Goal: Task Accomplishment & Management: Manage account settings

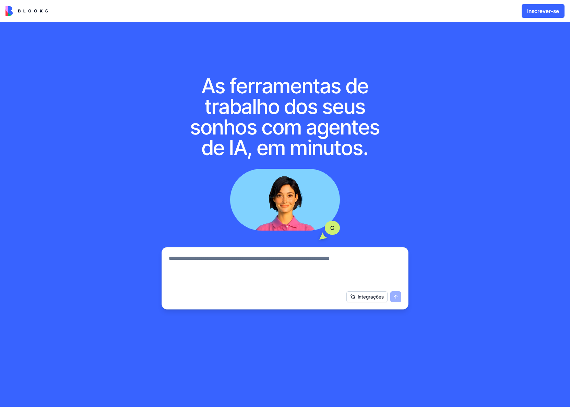
scroll to position [18, 0]
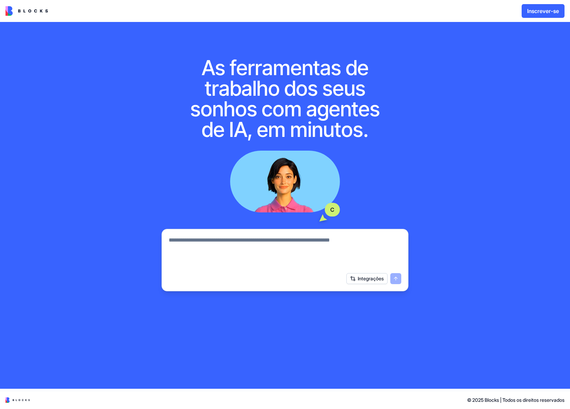
click at [362, 279] on font "Integrações" at bounding box center [371, 278] width 26 height 6
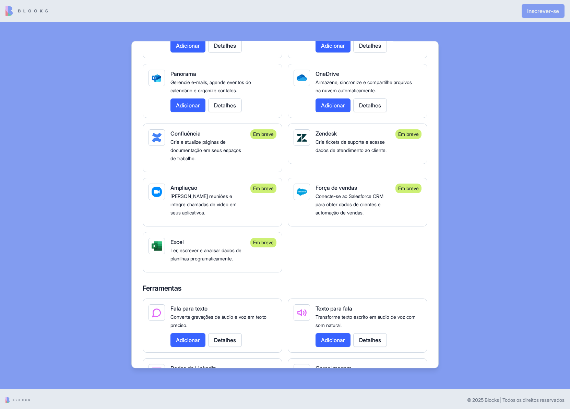
scroll to position [584, 0]
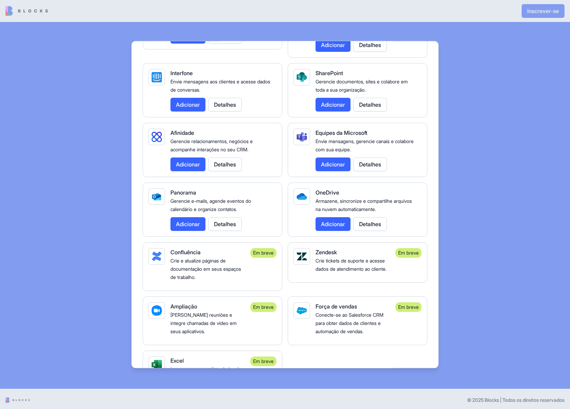
click at [523, 199] on div at bounding box center [285, 204] width 570 height 409
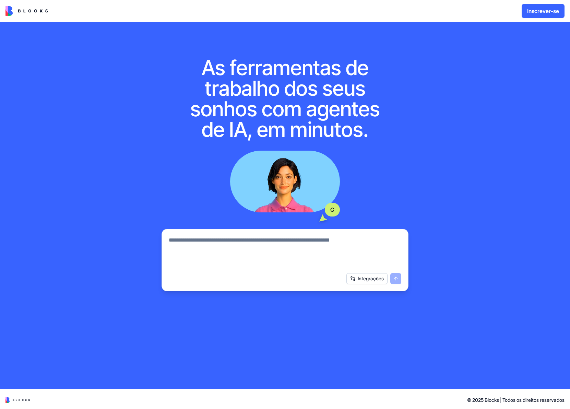
click at [27, 16] on div "Inscrever-se" at bounding box center [285, 11] width 570 height 22
click at [27, 11] on img at bounding box center [26, 11] width 43 height 10
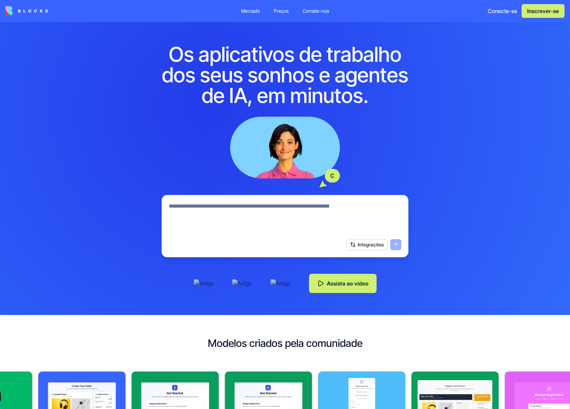
click at [335, 285] on font "Assista ao vídeo" at bounding box center [347, 283] width 41 height 7
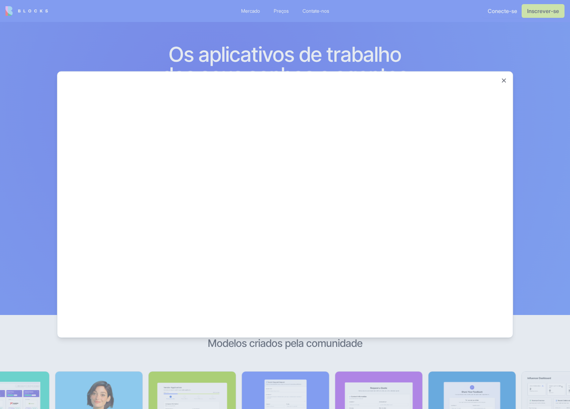
click at [530, 223] on div at bounding box center [285, 204] width 570 height 409
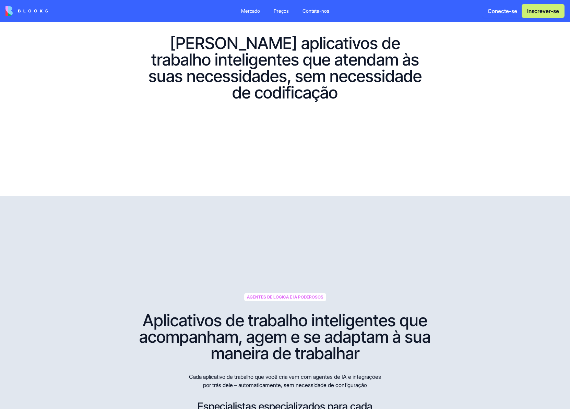
scroll to position [475, 0]
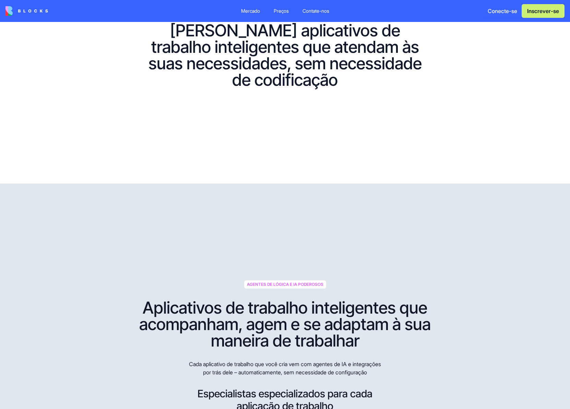
click at [225, 176] on video at bounding box center [284, 181] width 285 height 143
click at [281, 12] on font "Preços" at bounding box center [281, 11] width 15 height 6
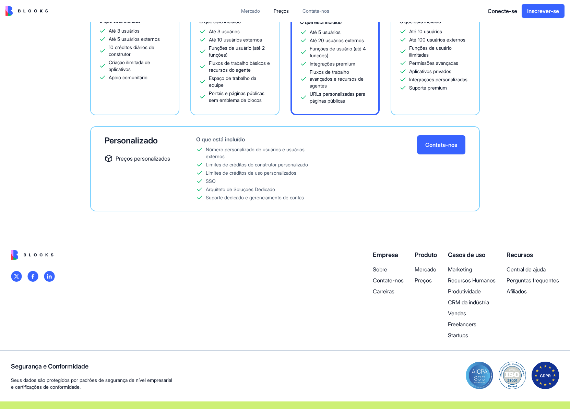
scroll to position [182, 0]
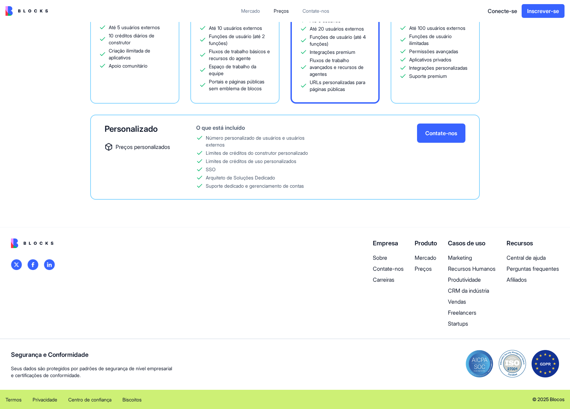
click at [456, 302] on font "Vendas" at bounding box center [457, 301] width 18 height 7
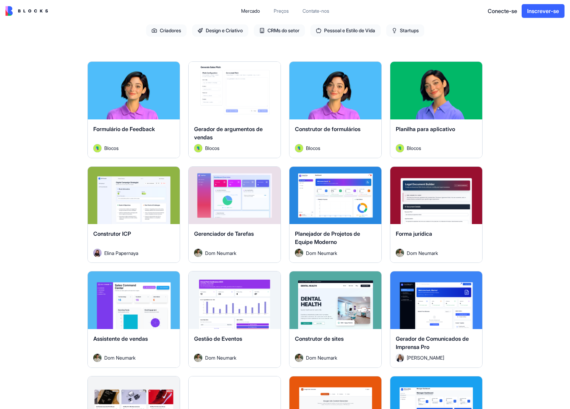
scroll to position [76, 0]
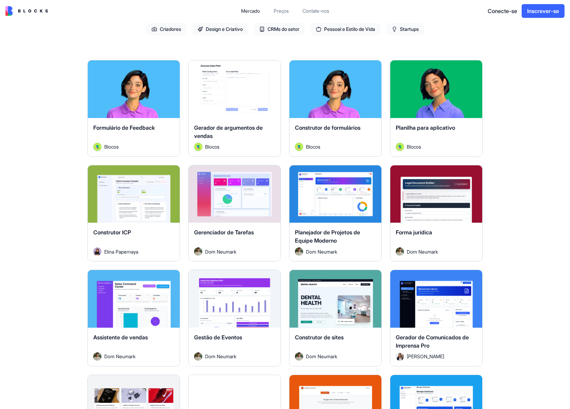
click at [121, 334] on font "Assistente de vendas" at bounding box center [120, 337] width 55 height 7
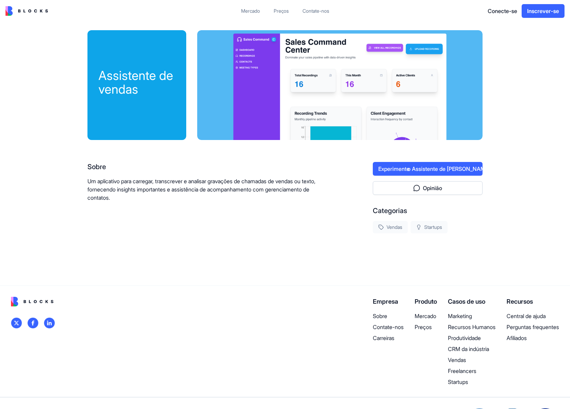
click at [142, 109] on div "Assistente de vendas" at bounding box center [136, 85] width 99 height 110
click at [407, 119] on div at bounding box center [339, 85] width 285 height 110
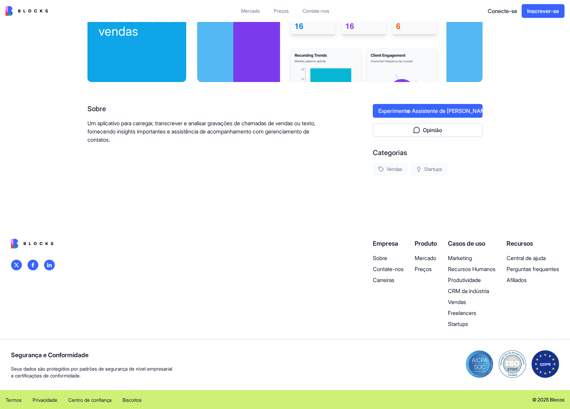
scroll to position [58, 0]
click at [464, 291] on font "CRM da indústria" at bounding box center [468, 290] width 41 height 7
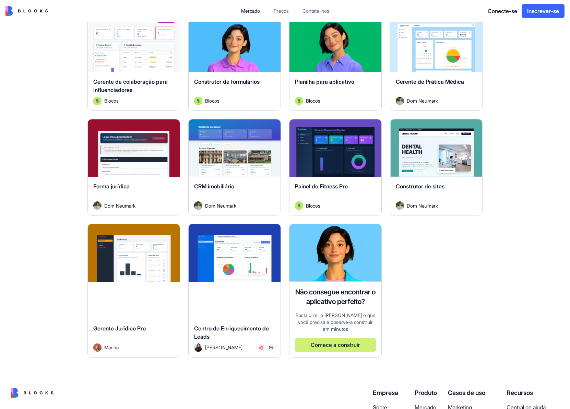
scroll to position [127, 0]
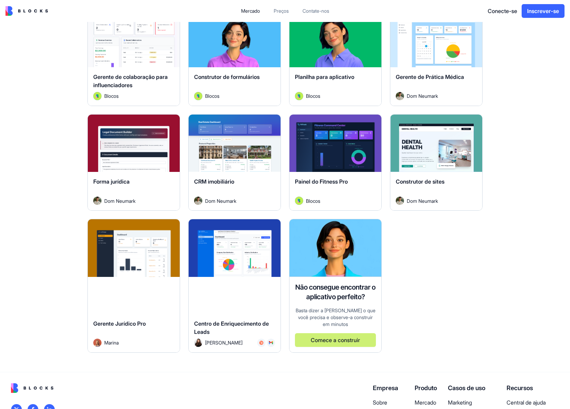
click at [256, 299] on div "Explorar Centro de Enriquecimento de Leads Shelly Gross" at bounding box center [234, 286] width 93 height 134
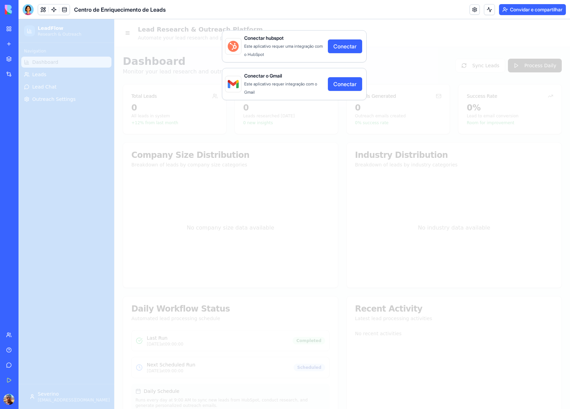
click at [410, 66] on div "Conectar hubspot Este aplicativo requer uma integração com o HubSpot Conectar C…" at bounding box center [294, 214] width 551 height 390
click at [9, 55] on link "Mercado" at bounding box center [15, 59] width 27 height 14
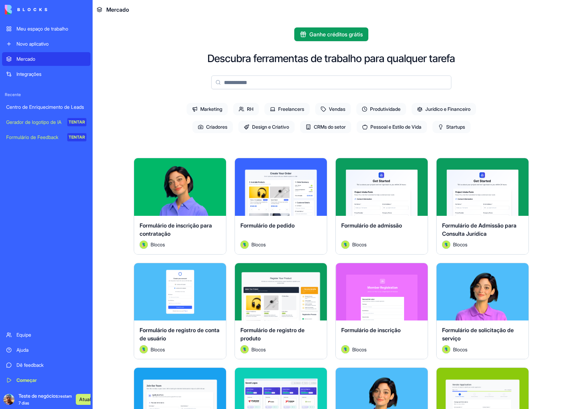
click at [35, 74] on font "Integrações" at bounding box center [28, 74] width 25 height 6
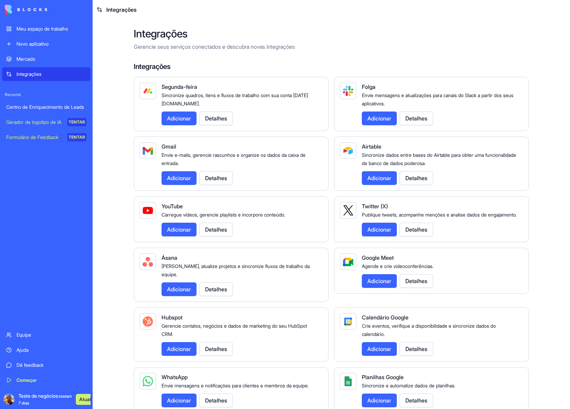
click at [76, 122] on font "TENTAR" at bounding box center [77, 121] width 16 height 5
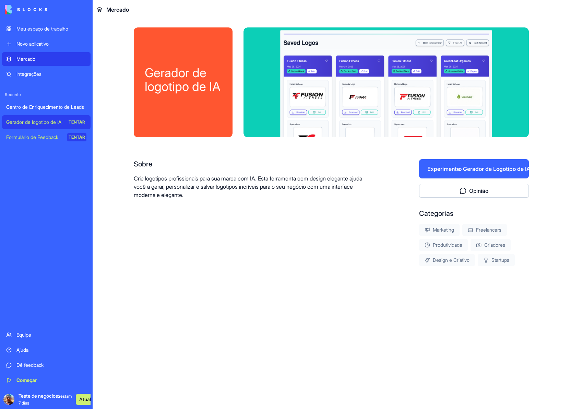
click at [72, 138] on font "TENTAR" at bounding box center [77, 136] width 16 height 5
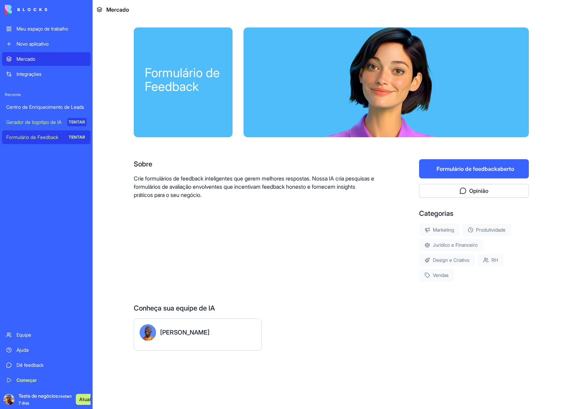
click at [33, 26] on font "Meu espaço de trabalho" at bounding box center [42, 29] width 52 height 6
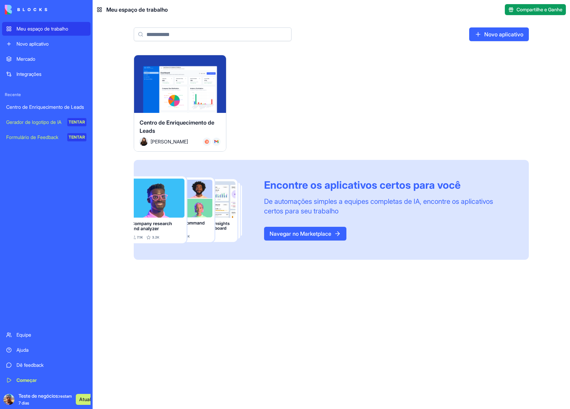
click at [174, 120] on font "Centro de Enriquecimento de Leads" at bounding box center [177, 126] width 75 height 15
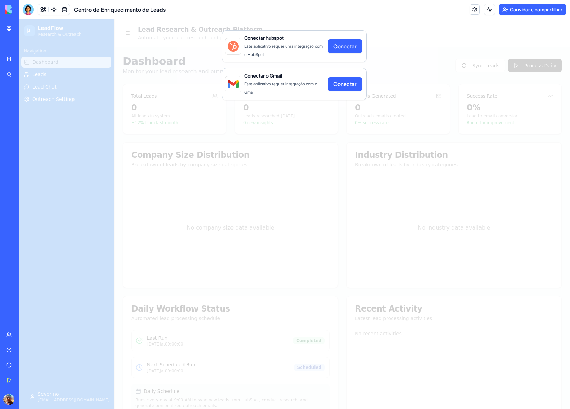
click at [342, 82] on font "Conectar" at bounding box center [344, 84] width 23 height 7
click at [344, 48] on font "Conectar" at bounding box center [344, 46] width 23 height 7
click at [267, 54] on font "Este aplicativo requer uma integração com o HubSpot" at bounding box center [283, 50] width 79 height 13
click at [269, 55] on font "Este aplicativo requer uma integração com o HubSpot" at bounding box center [283, 50] width 79 height 13
click at [472, 8] on link at bounding box center [474, 9] width 10 height 10
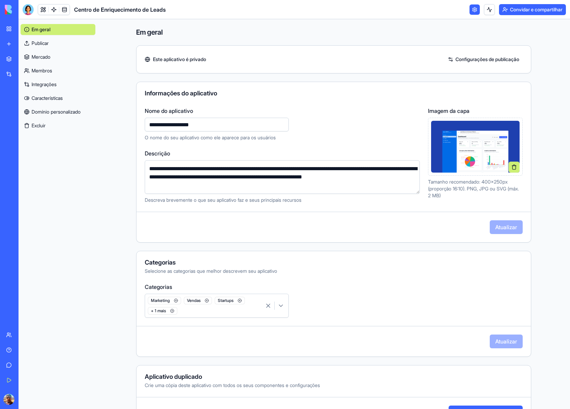
click at [42, 82] on font "Integrações" at bounding box center [44, 84] width 25 height 6
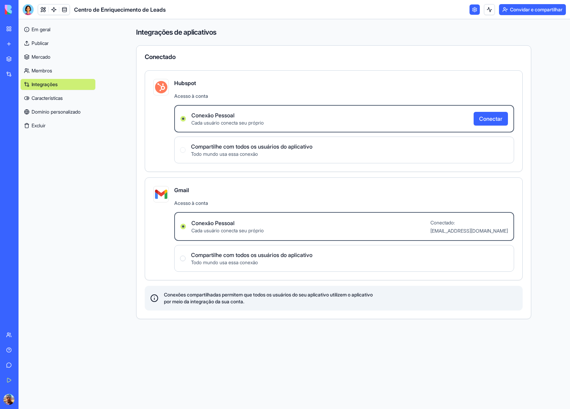
click at [184, 86] on font "Hubspot" at bounding box center [185, 83] width 22 height 7
click at [183, 118] on circle "button" at bounding box center [183, 119] width 2 height 2
click at [210, 119] on span "Conexão Pessoal" at bounding box center [227, 115] width 72 height 8
click at [186, 119] on Connection "Conexão Pessoal Cada usuário conecta seu próprio Conectar" at bounding box center [182, 118] width 5 height 5
click at [239, 122] on font "Cada usuário conecta seu próprio" at bounding box center [227, 123] width 72 height 6
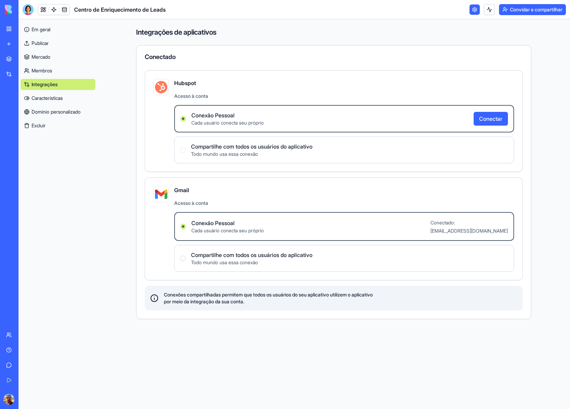
click at [186, 121] on Connection "Conexão Pessoal Cada usuário conecta seu próprio Conectar" at bounding box center [182, 118] width 5 height 5
type Connection "Personal Connection"
click at [183, 259] on users "Compartilhe com todos os usuários do aplicativo Todo mundo usa essa conexão" at bounding box center [182, 257] width 5 height 5
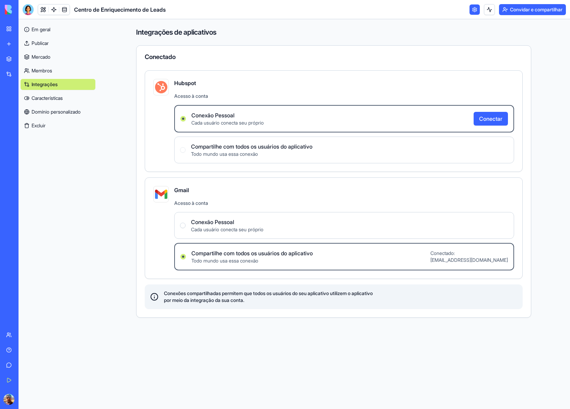
click at [186, 224] on div "Conexão Pessoal Cada usuário conecta seu próprio" at bounding box center [221, 225] width 83 height 15
click at [186, 224] on Connection "Conexão Pessoal Cada usuário conecta seu próprio" at bounding box center [182, 225] width 5 height 5
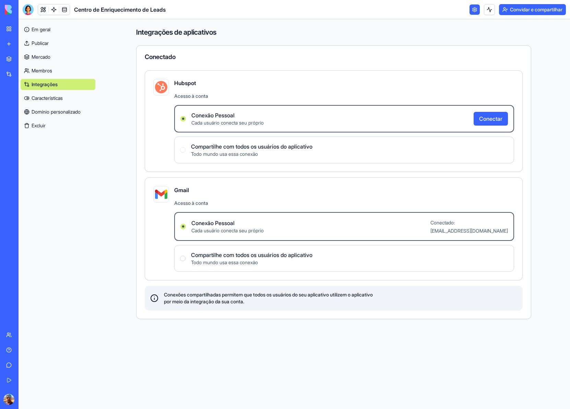
click at [52, 97] on font "Características" at bounding box center [47, 98] width 31 height 6
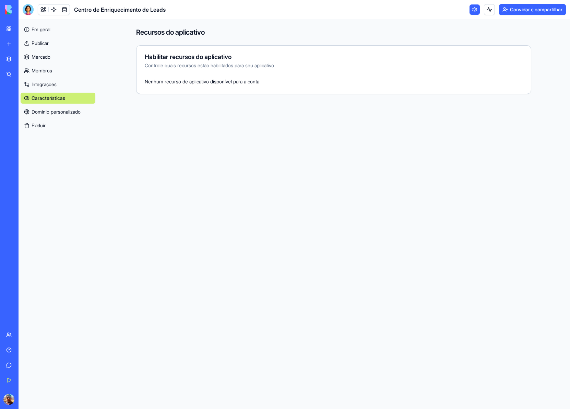
click at [46, 111] on font "Domínio personalizado" at bounding box center [56, 112] width 49 height 6
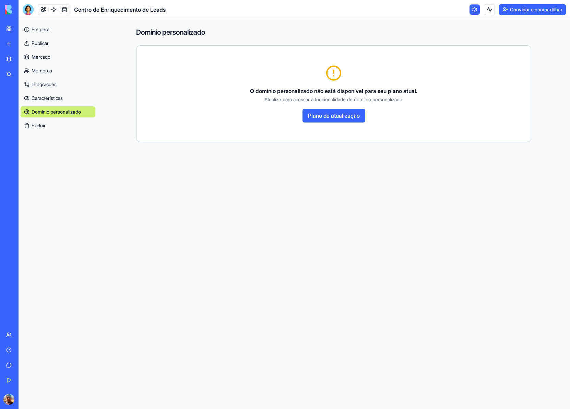
click at [48, 68] on font "Membros" at bounding box center [42, 71] width 21 height 6
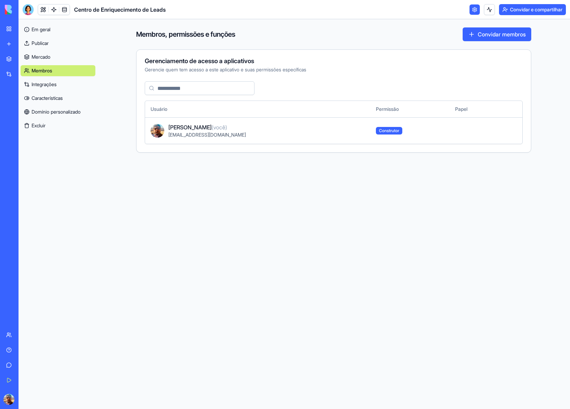
click at [42, 83] on font "Integrações" at bounding box center [44, 84] width 25 height 6
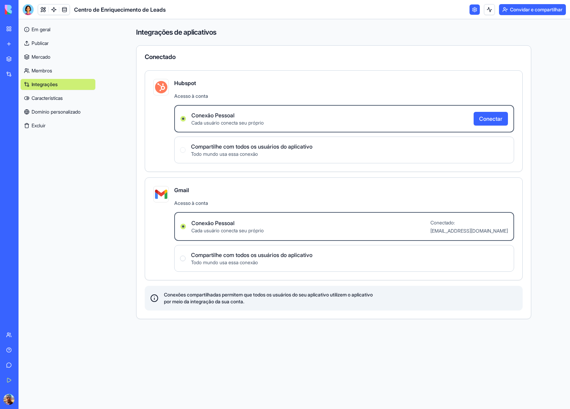
click at [38, 55] on font "Mercado" at bounding box center [41, 57] width 19 height 6
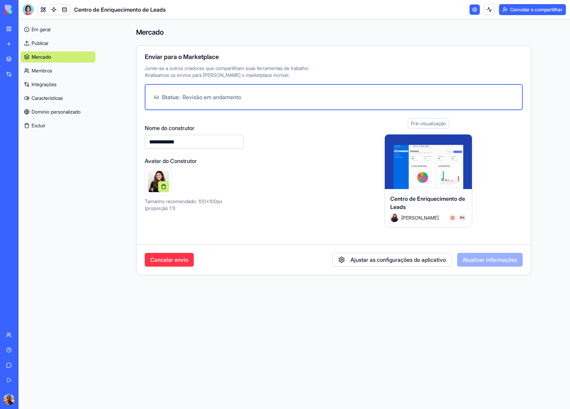
click at [37, 43] on font "Publicar" at bounding box center [40, 43] width 17 height 6
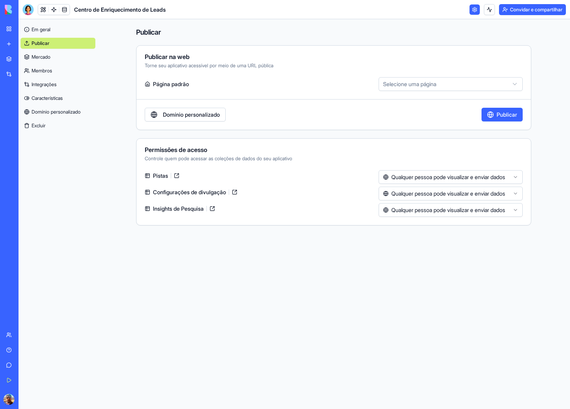
click at [514, 85] on html "**********" at bounding box center [285, 204] width 570 height 409
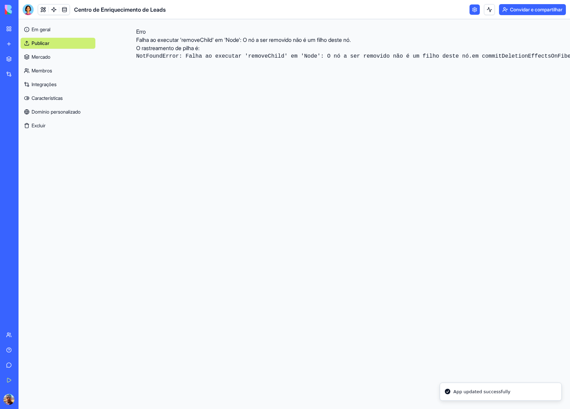
click at [43, 51] on link "Mercado" at bounding box center [58, 56] width 75 height 11
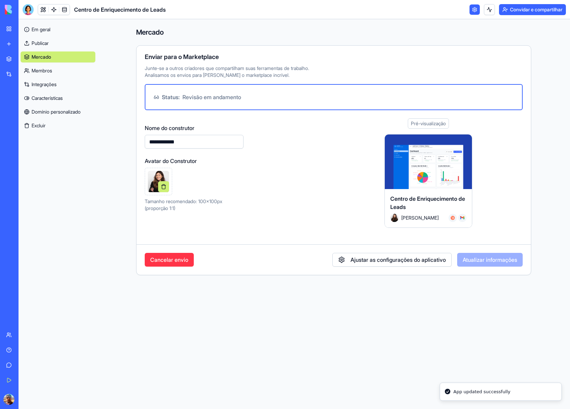
click at [41, 42] on font "Publicar" at bounding box center [40, 43] width 17 height 6
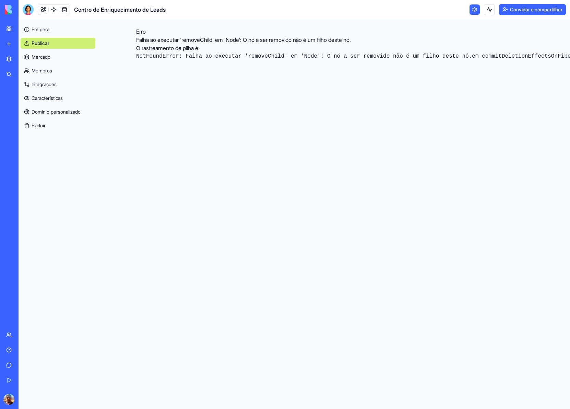
click at [48, 44] on font "Publicar" at bounding box center [41, 43] width 18 height 6
click at [153, 28] on h1 "Erro" at bounding box center [333, 31] width 395 height 8
click at [144, 29] on font "Erro" at bounding box center [141, 31] width 10 height 7
click at [166, 55] on font "NotFoundError: Falha ao executar 'removeChild' em 'Node': O nó a ser removido n…" at bounding box center [304, 56] width 336 height 6
click at [472, 59] on font "em commitDeletionEffectsOnFiber ([URL][DOMAIN_NAME])" at bounding box center [557, 56] width 171 height 6
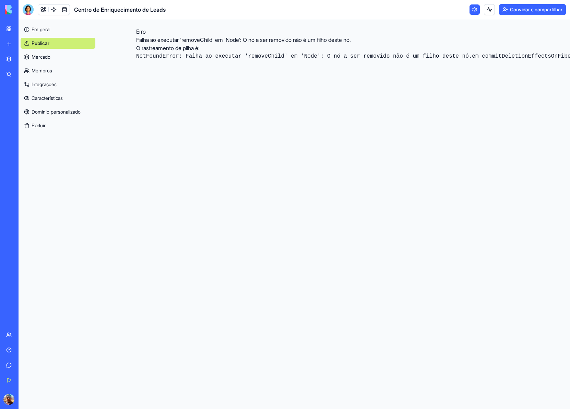
scroll to position [71, 0]
drag, startPoint x: 531, startPoint y: 398, endPoint x: 337, endPoint y: 3, distance: 440.3
click at [337, 3] on div "Centro de Enriquecimento de Leads Convidar e compartilhar Em geral Publicar Mer…" at bounding box center [294, 204] width 551 height 409
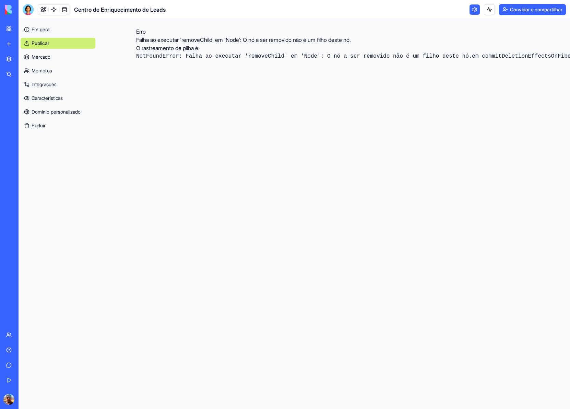
click at [468, 29] on h1 "Erro" at bounding box center [333, 31] width 395 height 8
click at [472, 8] on link at bounding box center [474, 9] width 10 height 10
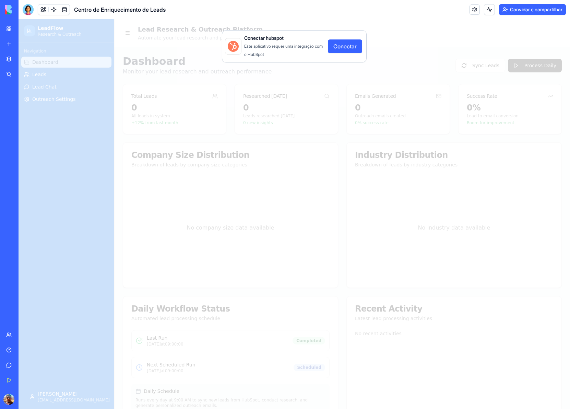
click at [368, 108] on div "Conectar hubspot Este aplicativo requer uma integração com o HubSpot Conectar" at bounding box center [294, 214] width 551 height 390
click at [296, 110] on div "Conectar hubspot Este aplicativo requer uma integração com o HubSpot Conectar" at bounding box center [294, 214] width 551 height 390
click at [68, 83] on div "Conectar hubspot Este aplicativo requer uma integração com o HubSpot Conectar" at bounding box center [294, 214] width 551 height 390
click at [9, 73] on link "Integrações" at bounding box center [15, 74] width 27 height 14
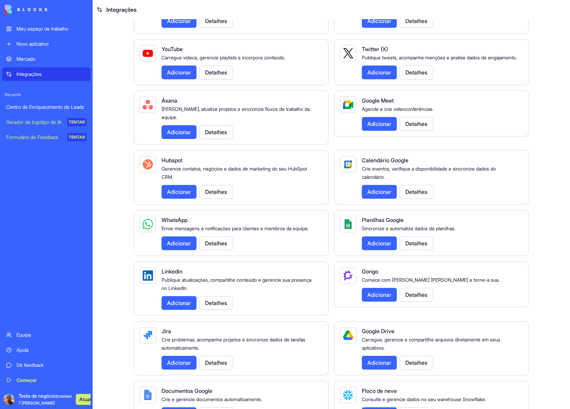
scroll to position [160, 0]
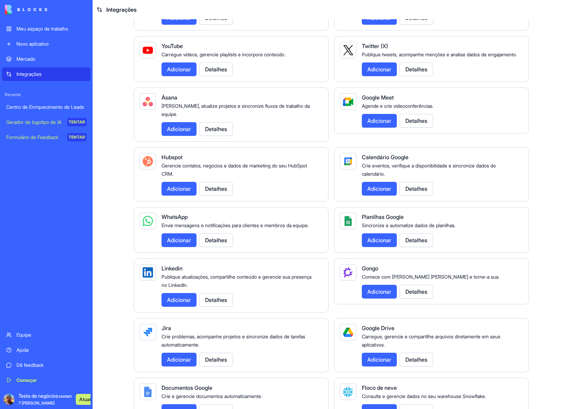
click at [218, 193] on font "Detalhes" at bounding box center [216, 188] width 22 height 8
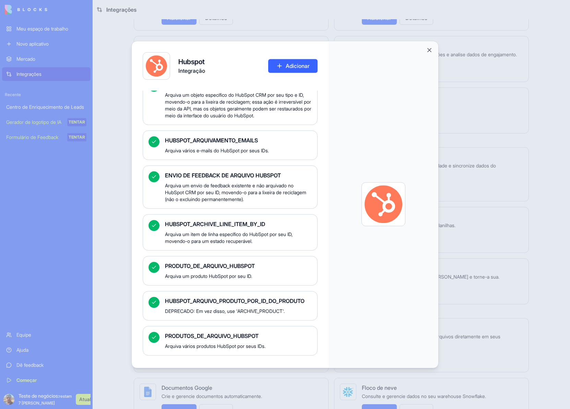
scroll to position [640, 0]
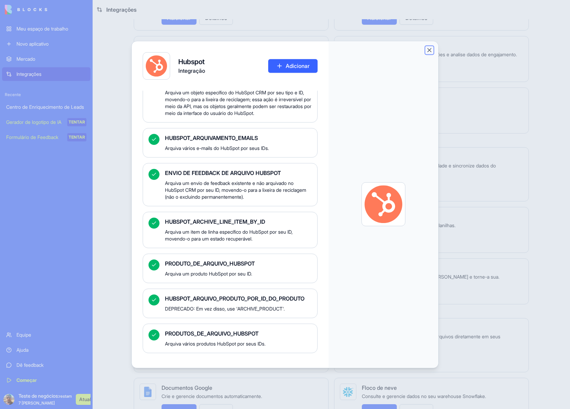
click at [429, 49] on button "Fechar" at bounding box center [429, 50] width 7 height 7
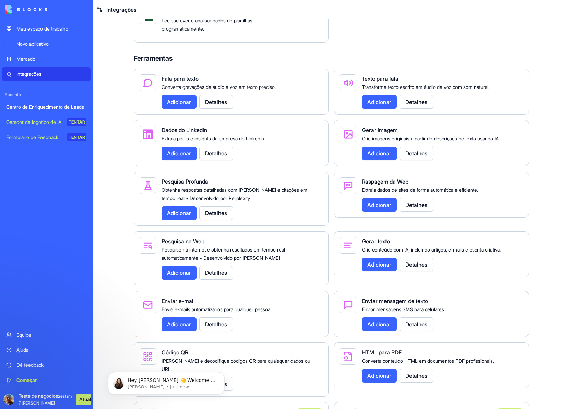
scroll to position [0, 0]
click at [45, 43] on font "Novo aplicativo" at bounding box center [32, 44] width 32 height 6
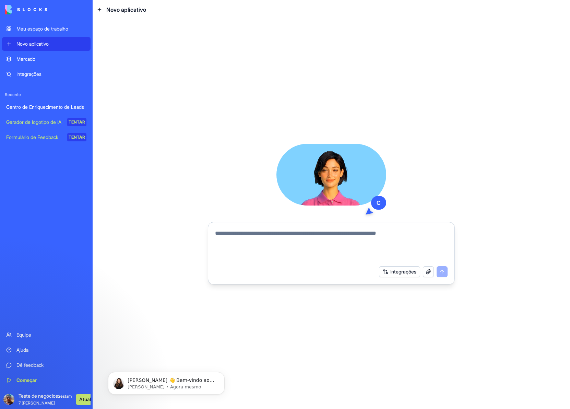
click at [46, 30] on font "Meu espaço de trabalho" at bounding box center [42, 29] width 52 height 6
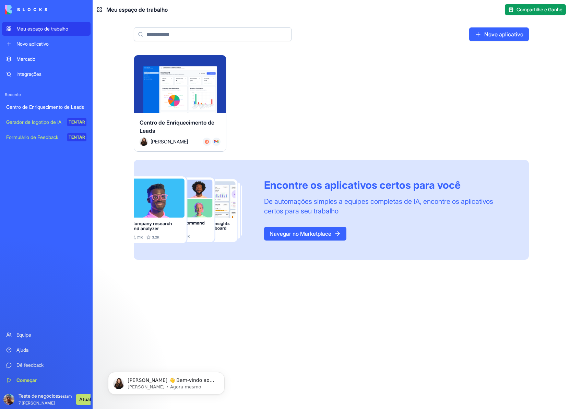
click at [176, 109] on div "Lançar" at bounding box center [180, 84] width 92 height 58
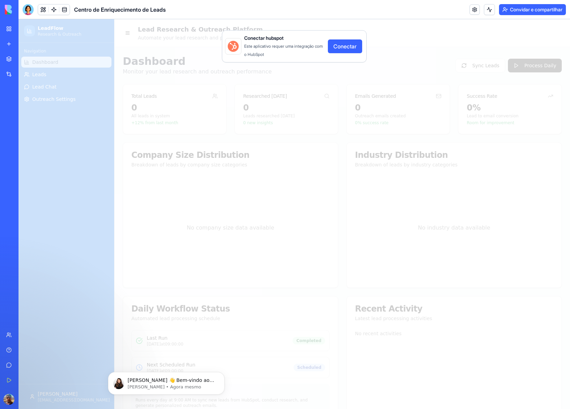
click at [345, 43] on font "Conectar" at bounding box center [344, 46] width 23 height 7
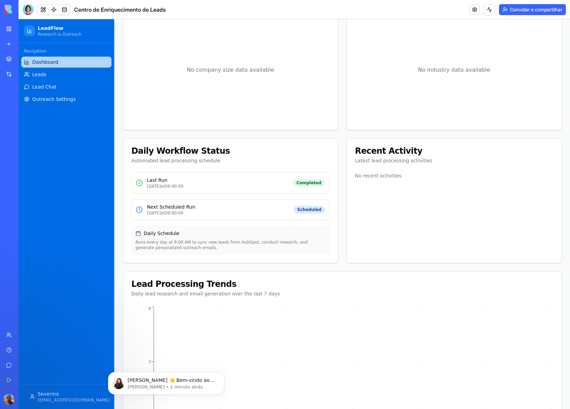
scroll to position [85, 0]
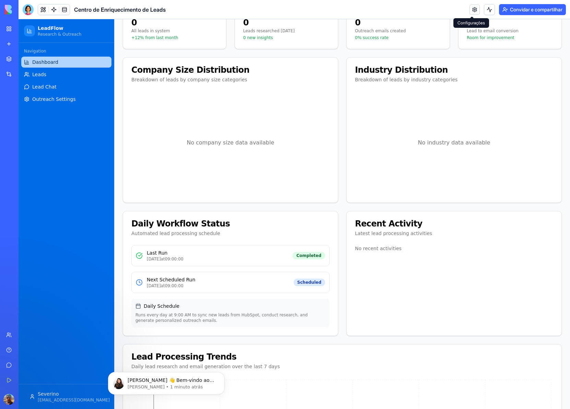
click at [472, 10] on link at bounding box center [474, 9] width 10 height 10
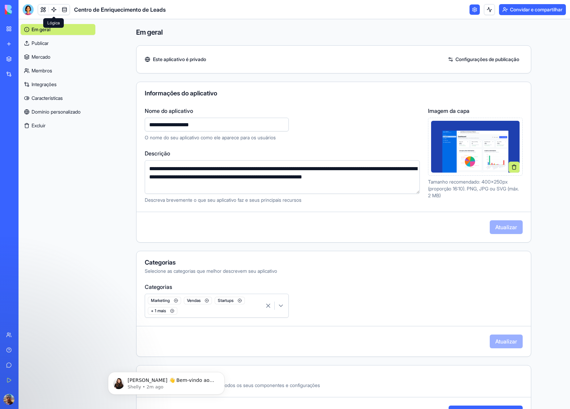
click at [53, 9] on link at bounding box center [54, 9] width 10 height 10
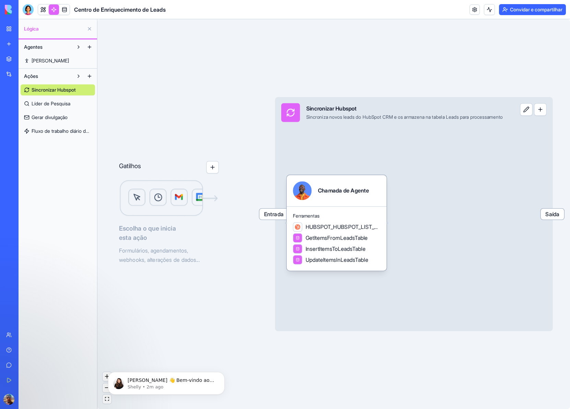
click at [36, 47] on font "Agentes" at bounding box center [33, 47] width 19 height 6
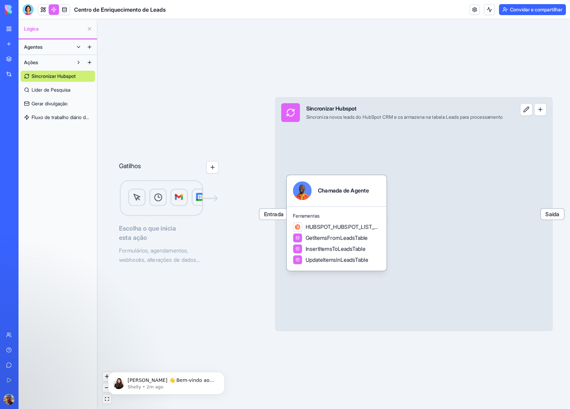
click at [39, 45] on font "Agentes" at bounding box center [33, 47] width 19 height 6
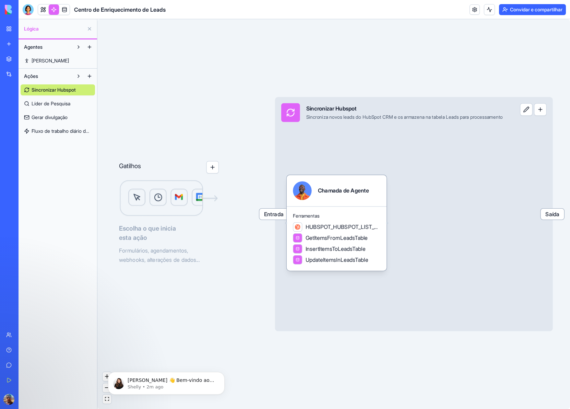
click at [37, 58] on font "[PERSON_NAME]" at bounding box center [50, 61] width 37 height 6
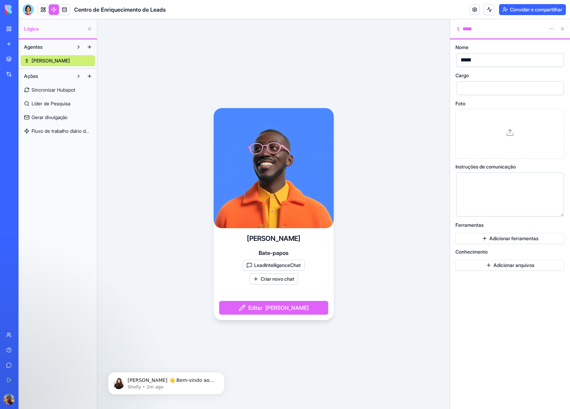
click at [36, 77] on font "Ações" at bounding box center [31, 76] width 14 height 6
click at [32, 44] on font "Novo aplicativo" at bounding box center [32, 44] width 32 height 6
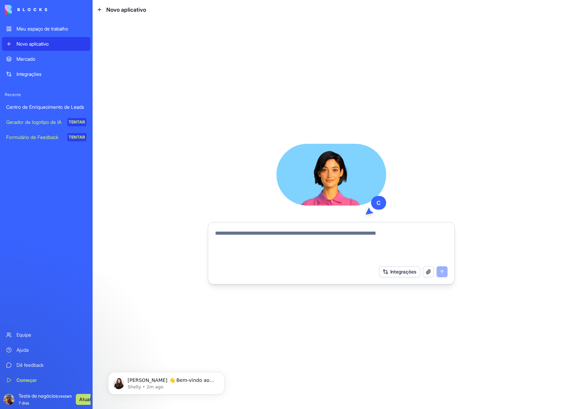
click at [31, 27] on font "Meu espaço de trabalho" at bounding box center [42, 29] width 52 height 6
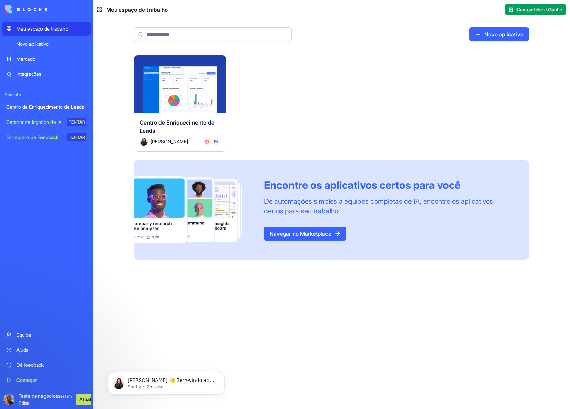
click at [218, 60] on html "Meu espaço de trabalho Novo aplicativo Mercado Integrações Recente Centro de En…" at bounding box center [285, 204] width 570 height 409
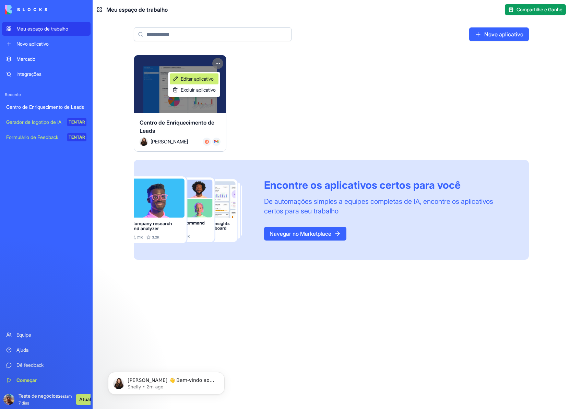
click at [204, 77] on font "Editar aplicativo" at bounding box center [197, 79] width 33 height 6
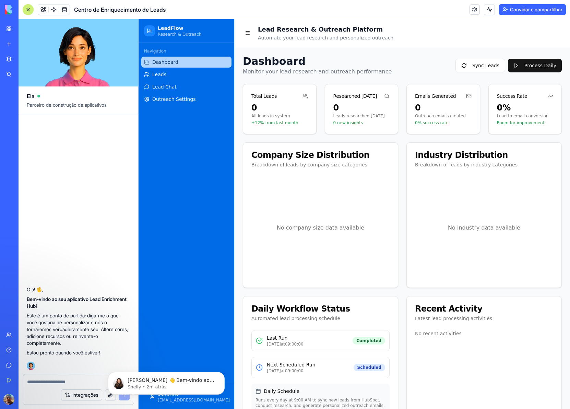
click at [429, 60] on div "Dashboard Monitor your lead research and outreach performance Sync Leads Proces…" at bounding box center [402, 65] width 319 height 21
click at [472, 11] on link at bounding box center [474, 9] width 10 height 10
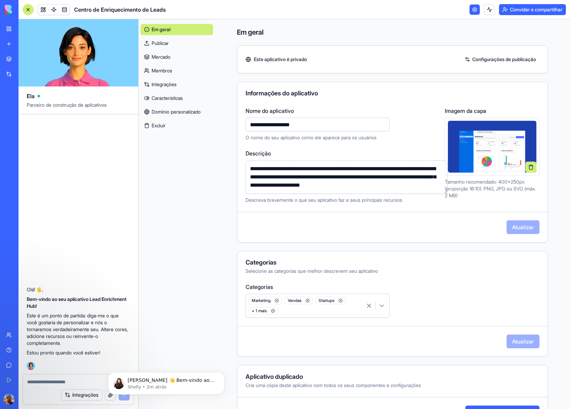
click at [164, 101] on font "Características" at bounding box center [167, 98] width 31 height 7
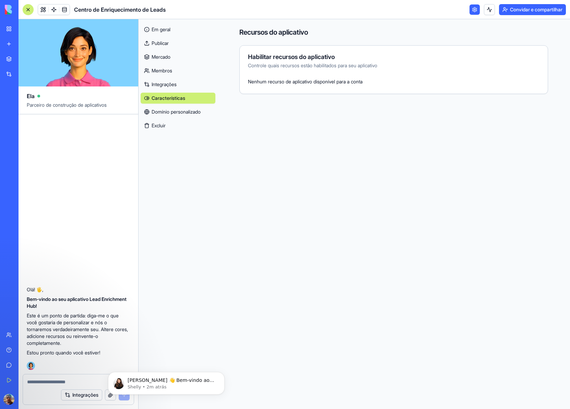
click at [167, 83] on font "Integrações" at bounding box center [164, 84] width 25 height 6
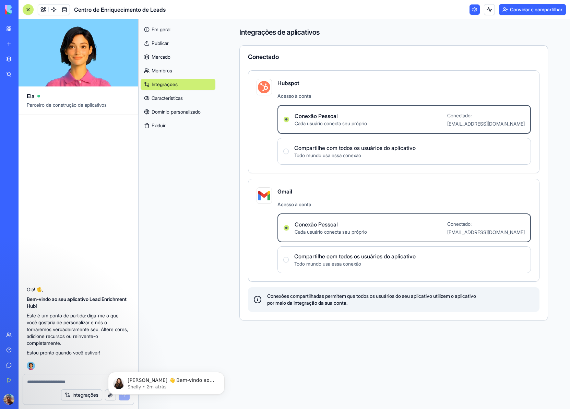
click at [164, 70] on font "Membros" at bounding box center [162, 71] width 21 height 6
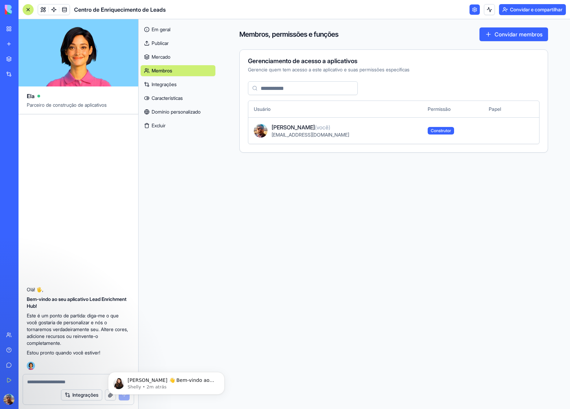
click at [164, 55] on font "Mercado" at bounding box center [161, 57] width 19 height 6
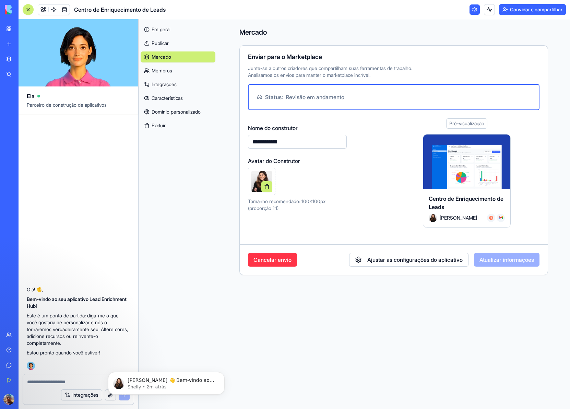
click at [162, 39] on link "Publicar" at bounding box center [178, 43] width 75 height 11
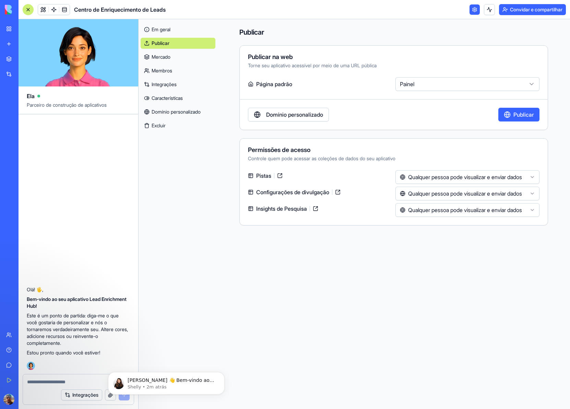
click at [159, 26] on font "Em geral" at bounding box center [161, 29] width 19 height 7
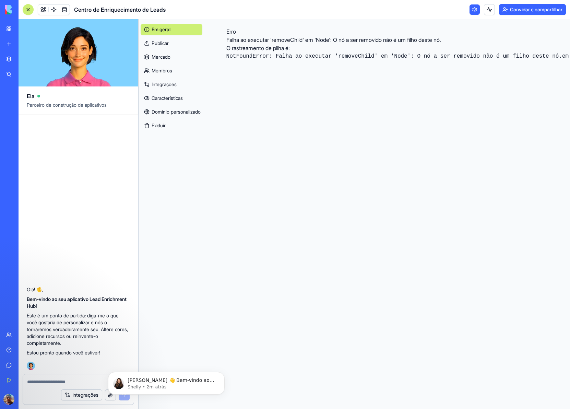
click at [162, 28] on font "Em geral" at bounding box center [161, 29] width 19 height 6
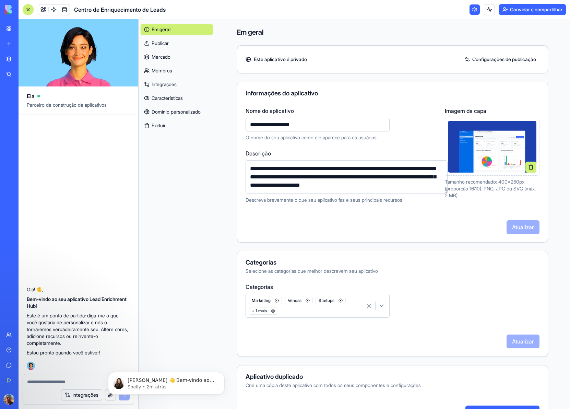
click at [170, 29] on font "Em geral" at bounding box center [161, 29] width 19 height 6
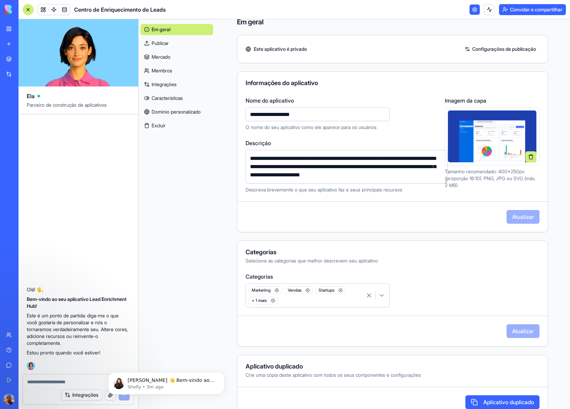
scroll to position [27, 0]
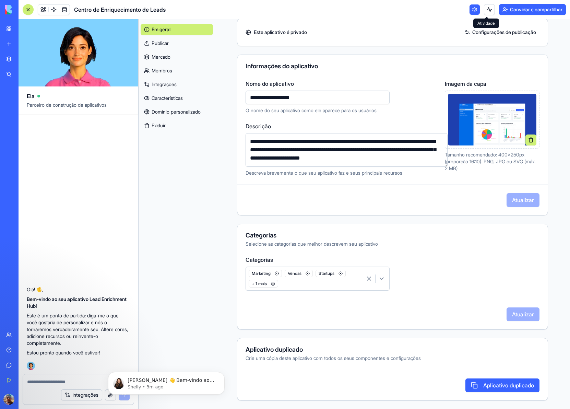
click at [487, 8] on button at bounding box center [489, 9] width 11 height 11
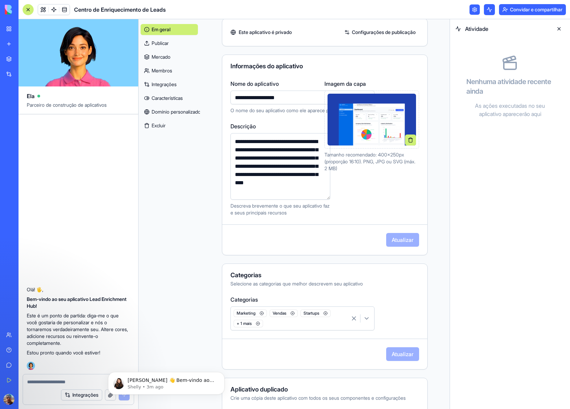
click at [487, 8] on button at bounding box center [489, 9] width 11 height 11
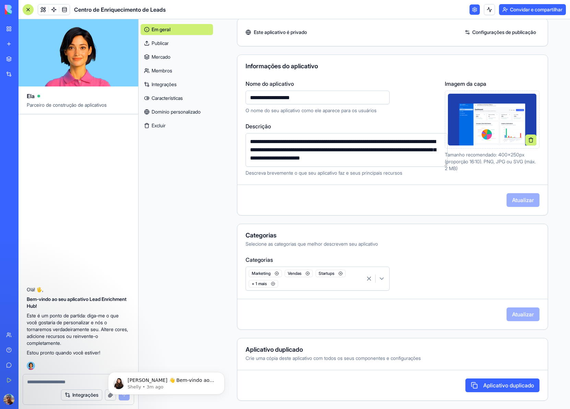
click at [385, 121] on div "**********" at bounding box center [341, 128] width 191 height 97
click at [323, 97] on input "**********" at bounding box center [318, 98] width 144 height 14
drag, startPoint x: 303, startPoint y: 97, endPoint x: 254, endPoint y: 96, distance: 49.0
click at [254, 96] on input "**********" at bounding box center [318, 98] width 144 height 14
type input "*"
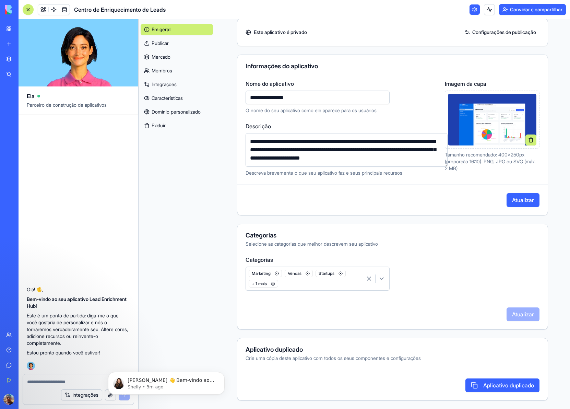
type input "**********"
click at [529, 197] on font "Atualizar" at bounding box center [523, 199] width 22 height 7
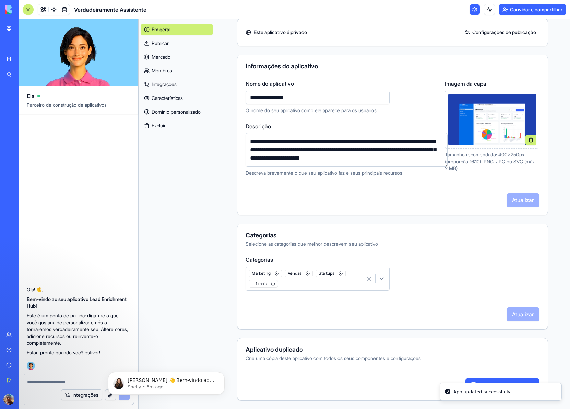
click at [491, 121] on img at bounding box center [492, 120] width 88 height 52
click at [164, 43] on font "Publicar" at bounding box center [160, 43] width 17 height 6
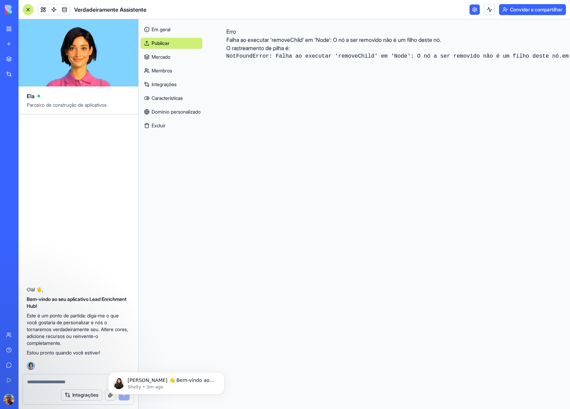
click at [173, 44] on link "Publicar" at bounding box center [172, 43] width 62 height 11
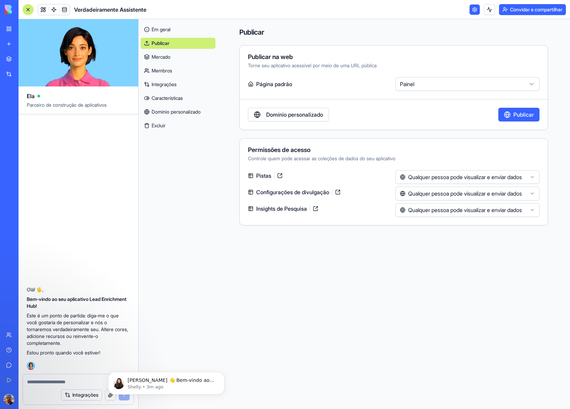
click at [170, 53] on link "Mercado" at bounding box center [178, 56] width 75 height 11
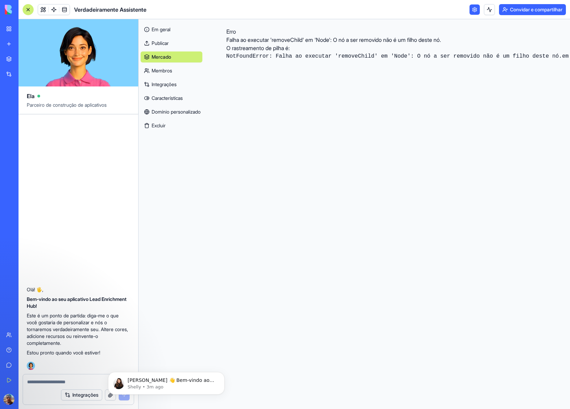
click at [170, 53] on link "Mercado" at bounding box center [172, 56] width 62 height 11
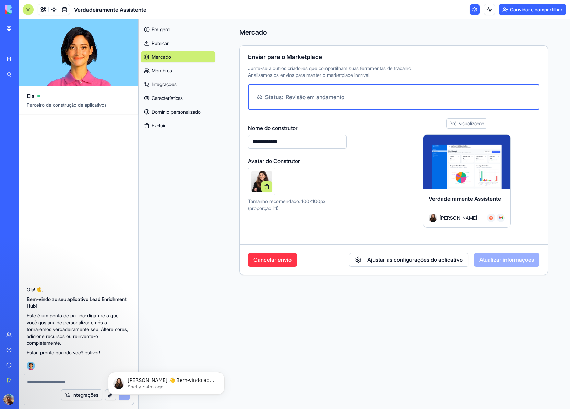
click at [162, 70] on font "Membros" at bounding box center [162, 71] width 21 height 6
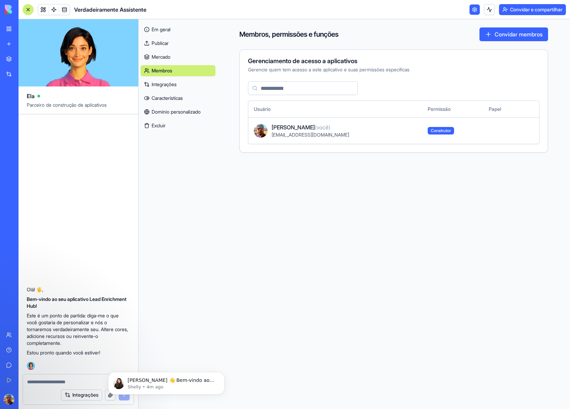
click at [158, 30] on font "Em geral" at bounding box center [161, 29] width 19 height 6
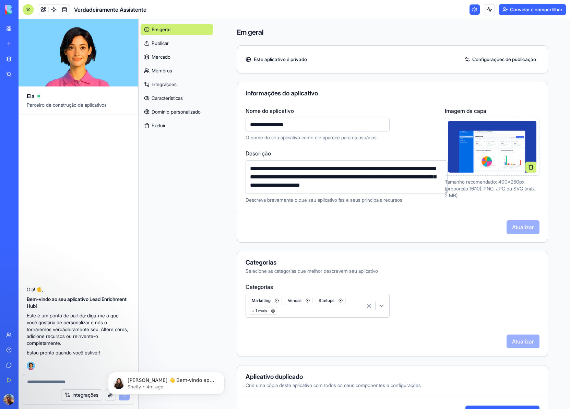
click at [471, 12] on link at bounding box center [474, 9] width 10 height 10
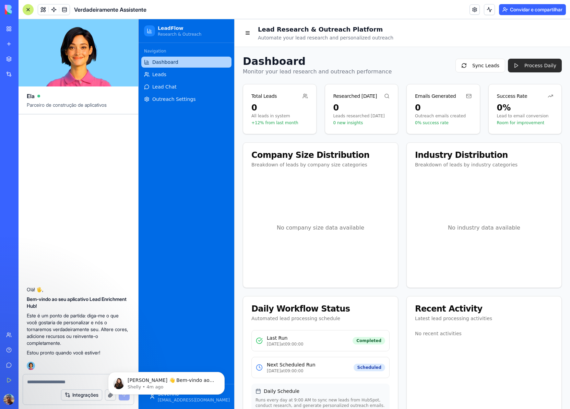
click at [534, 62] on button "Process Daily" at bounding box center [535, 66] width 54 height 14
click at [475, 63] on button "Sync Leads" at bounding box center [480, 66] width 50 height 14
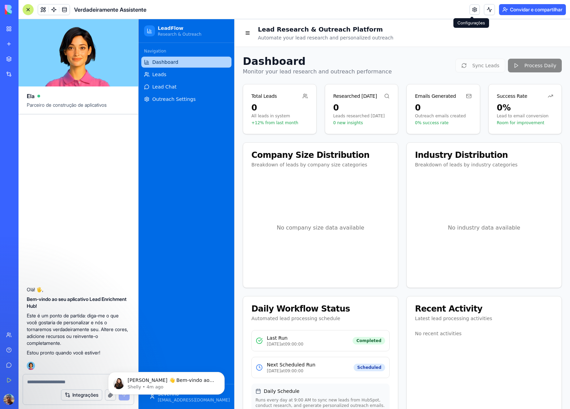
click at [473, 10] on link at bounding box center [474, 9] width 10 height 10
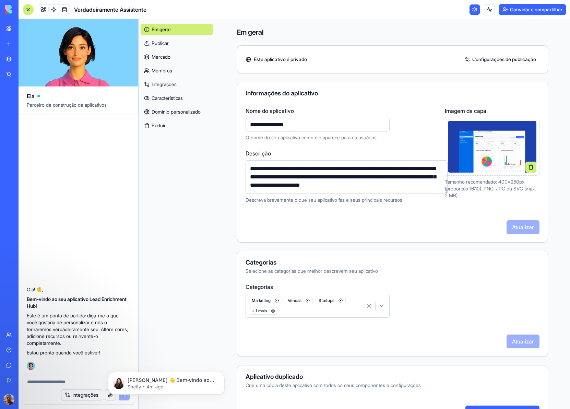
scroll to position [27, 0]
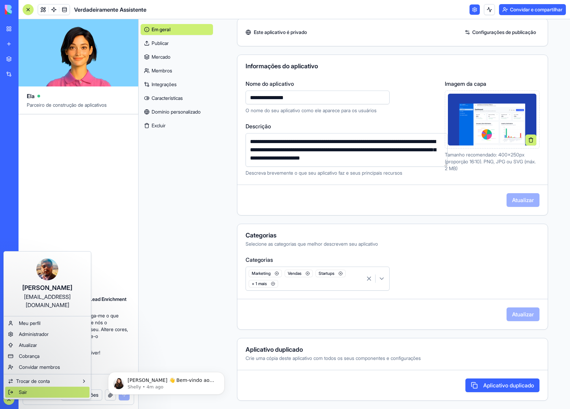
click at [24, 389] on font "Sair" at bounding box center [23, 392] width 8 height 6
